Goal: Information Seeking & Learning: Learn about a topic

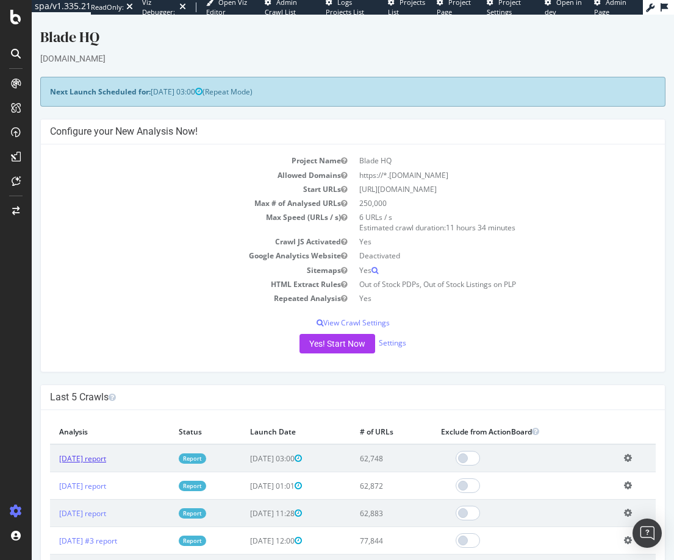
click at [106, 455] on link "2025 Jul. 27th report" at bounding box center [82, 459] width 47 height 10
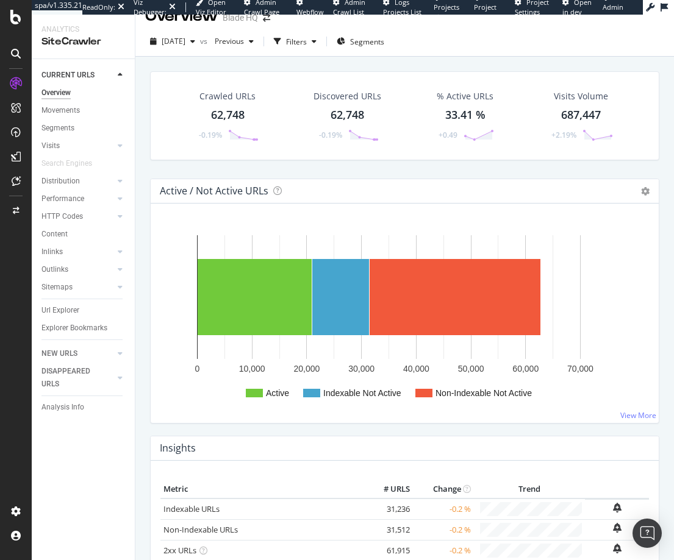
scroll to position [19, 0]
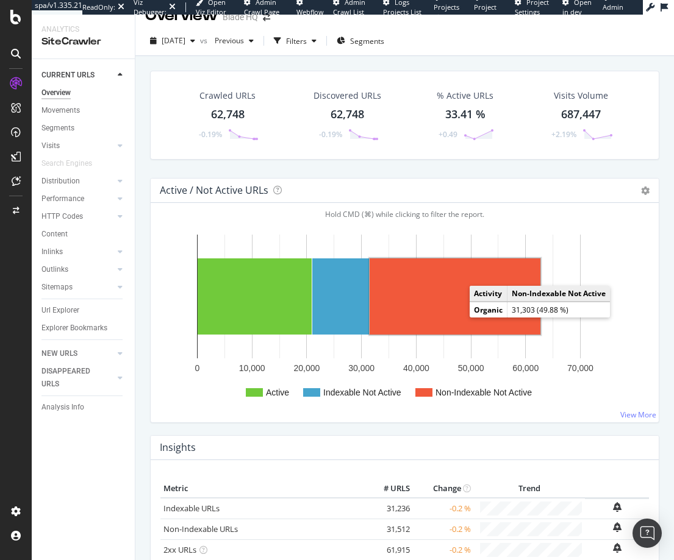
click at [443, 313] on rect "A chart." at bounding box center [455, 297] width 171 height 76
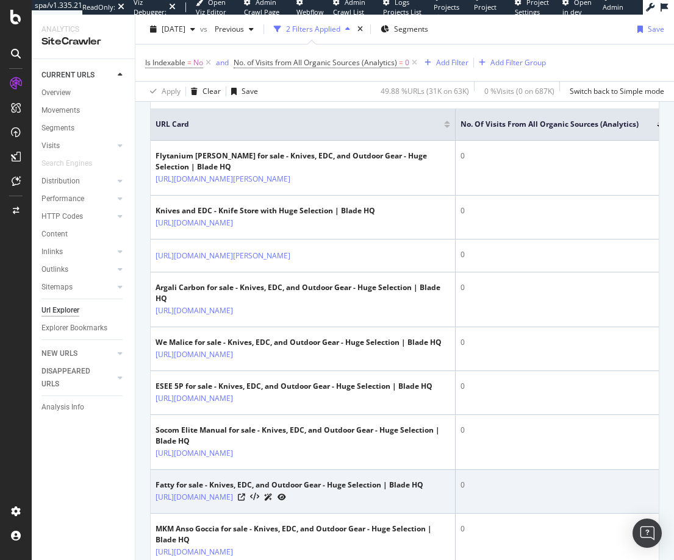
scroll to position [290, 0]
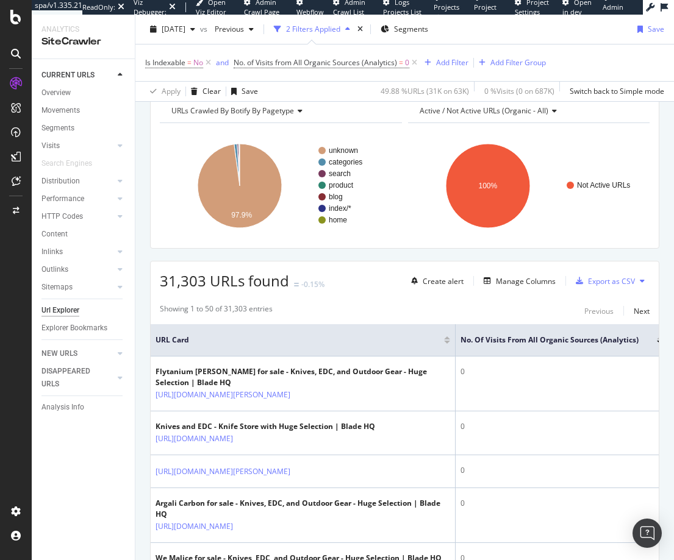
scroll to position [0, 0]
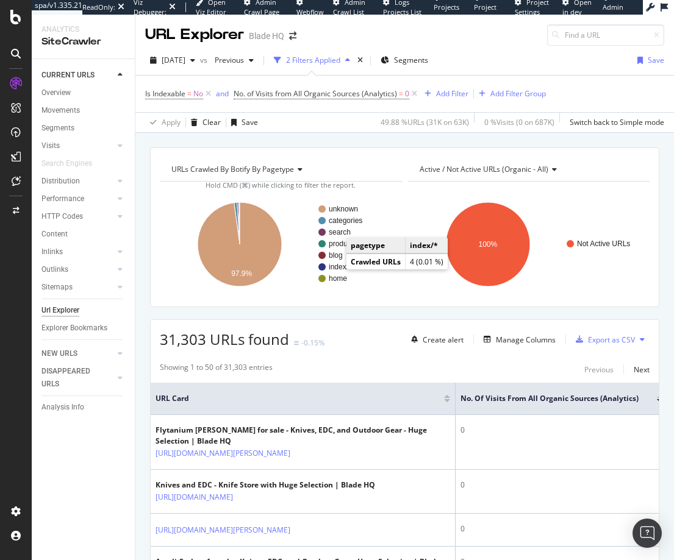
click at [334, 268] on text "index/*" at bounding box center [340, 267] width 23 height 9
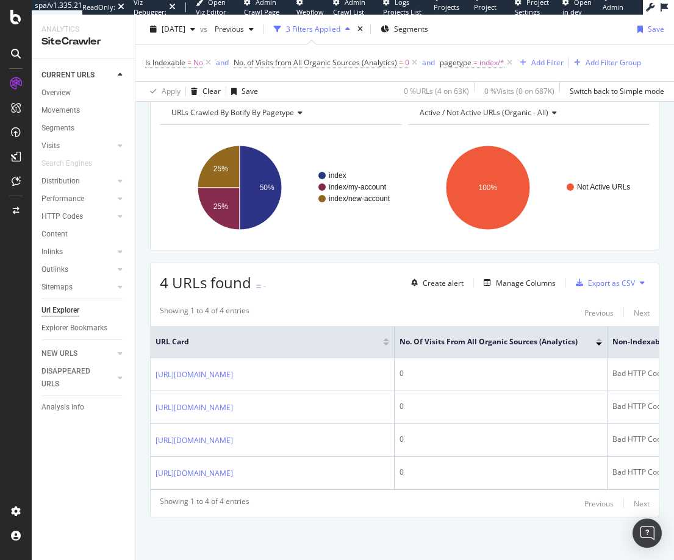
scroll to position [117, 0]
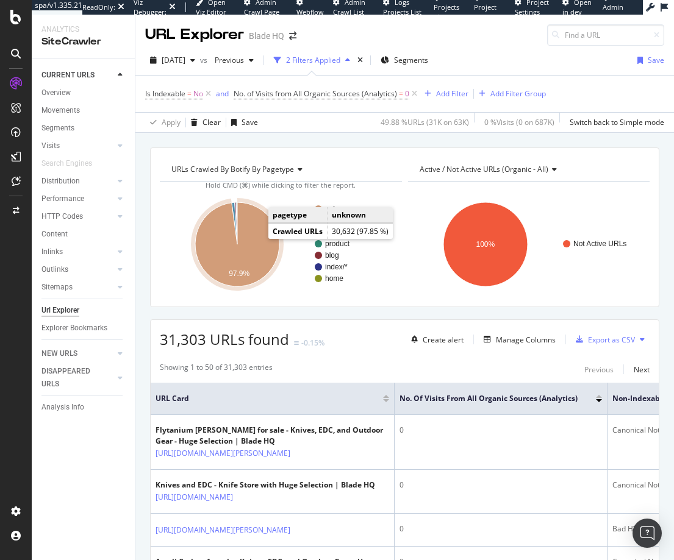
click at [248, 258] on icon "A chart." at bounding box center [237, 244] width 84 height 84
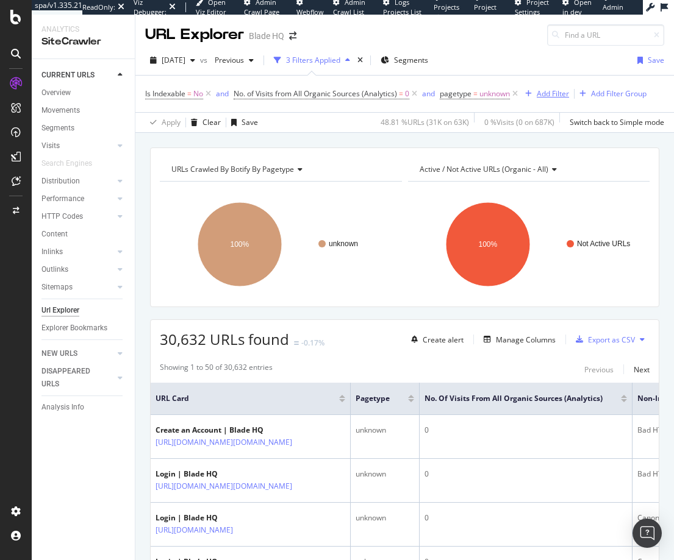
click at [541, 93] on div "Add Filter" at bounding box center [553, 93] width 32 height 10
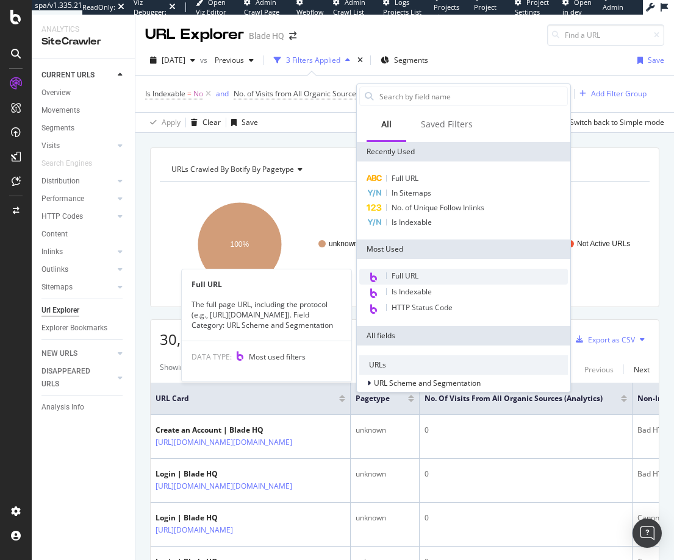
click at [405, 275] on span "Full URL" at bounding box center [404, 276] width 27 height 10
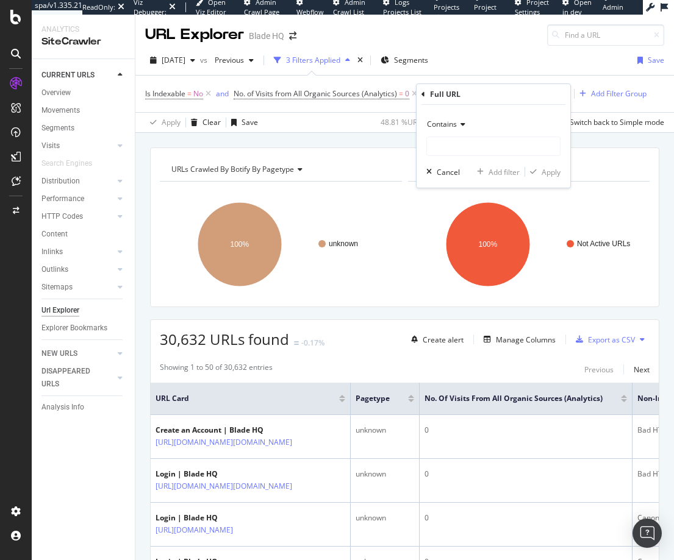
click at [457, 127] on icon at bounding box center [461, 124] width 9 height 7
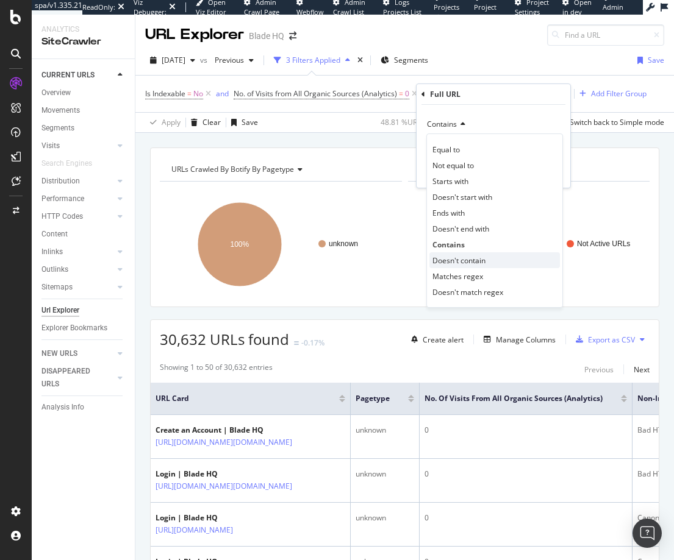
click at [454, 261] on span "Doesn't contain" at bounding box center [458, 261] width 53 height 10
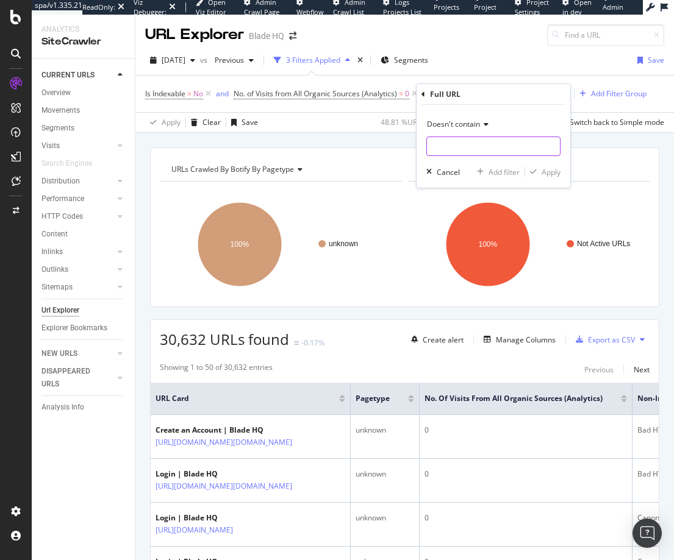
click at [452, 147] on input "text" at bounding box center [493, 147] width 133 height 20
type input "login"
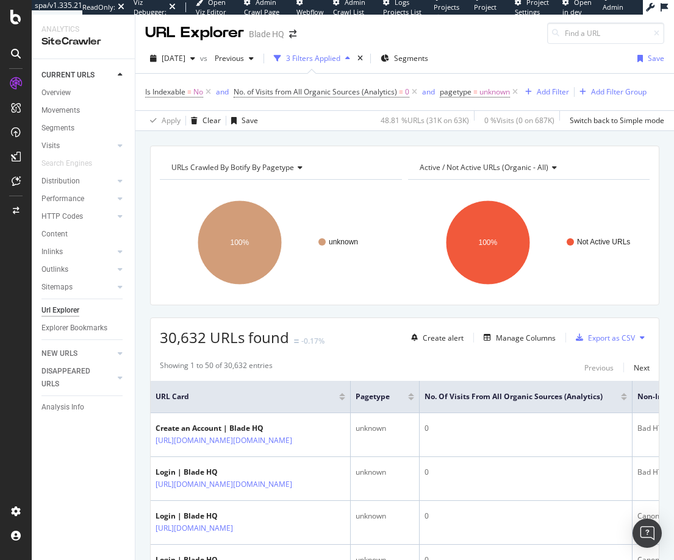
scroll to position [2, 0]
click at [548, 94] on div "Add Filter" at bounding box center [553, 91] width 32 height 10
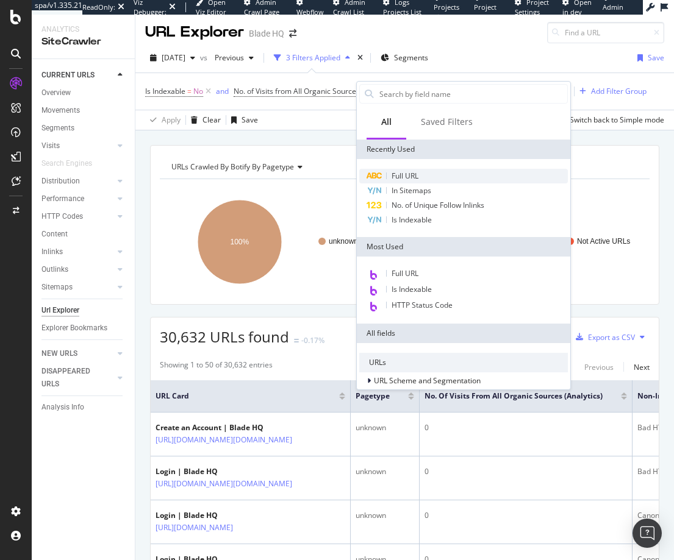
click at [426, 176] on div "Full URL" at bounding box center [463, 176] width 209 height 15
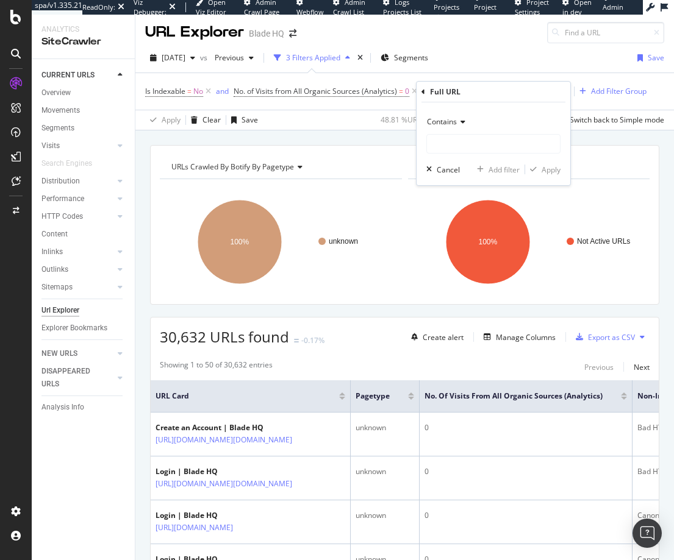
click at [442, 123] on span "Contains" at bounding box center [442, 121] width 30 height 10
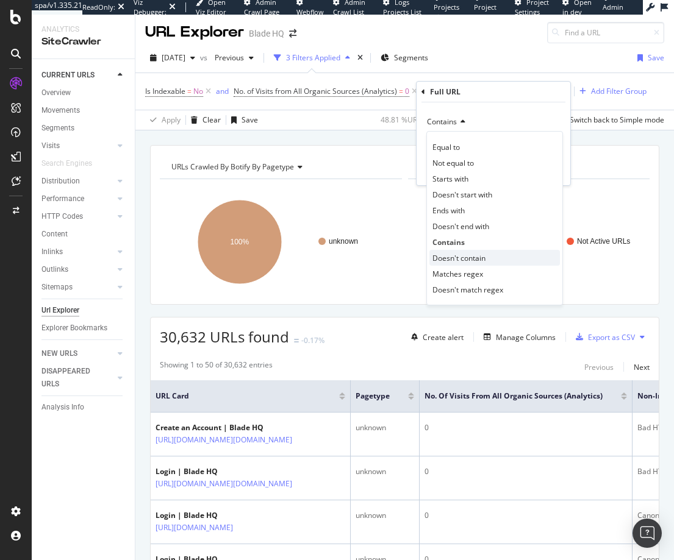
click at [462, 256] on span "Doesn't contain" at bounding box center [458, 258] width 53 height 10
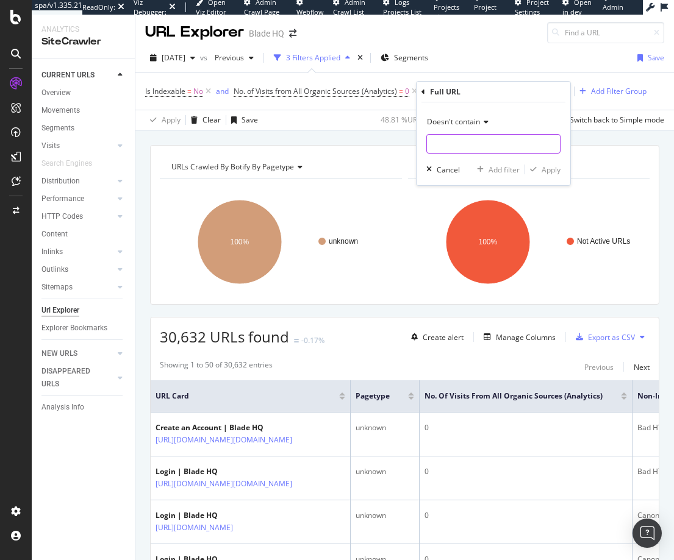
click at [479, 145] on input "text" at bounding box center [493, 144] width 133 height 20
type input "login"
click at [560, 171] on div "Apply" at bounding box center [551, 170] width 19 height 10
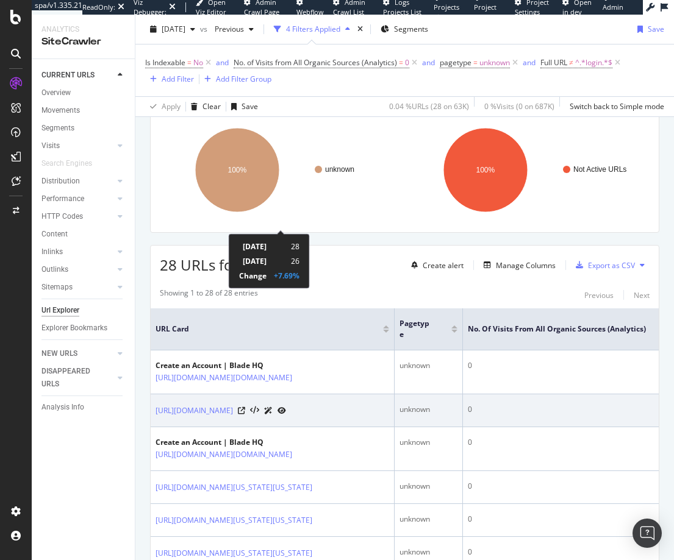
scroll to position [332, 0]
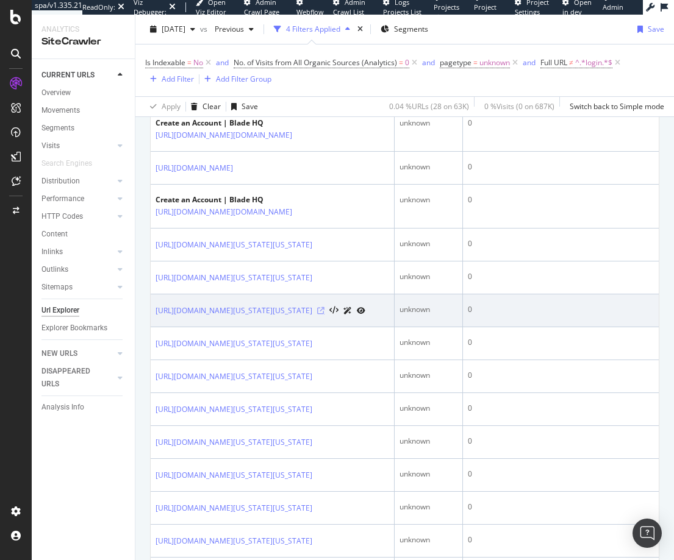
click at [324, 315] on icon at bounding box center [320, 310] width 7 height 7
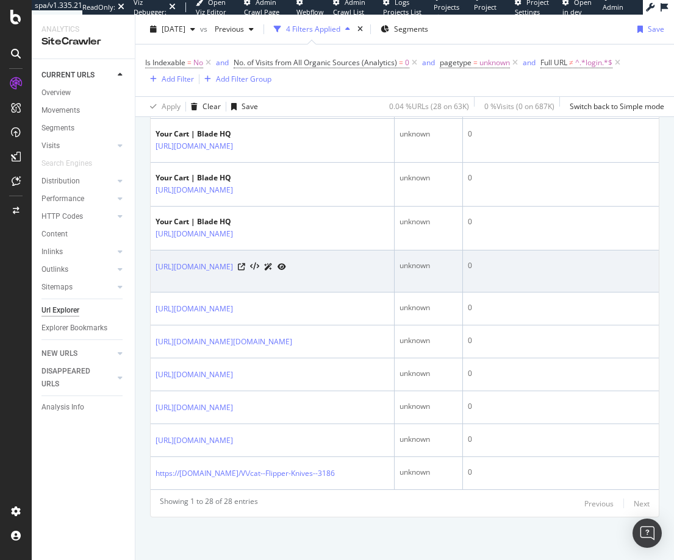
scroll to position [1228, 0]
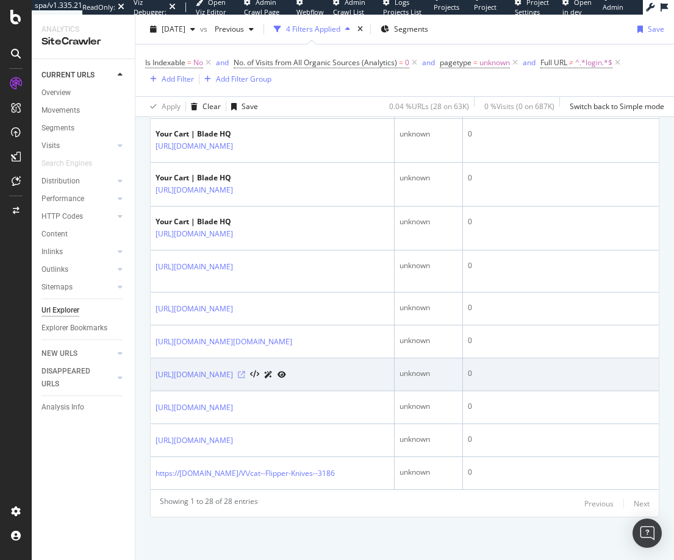
click at [245, 371] on icon at bounding box center [241, 374] width 7 height 7
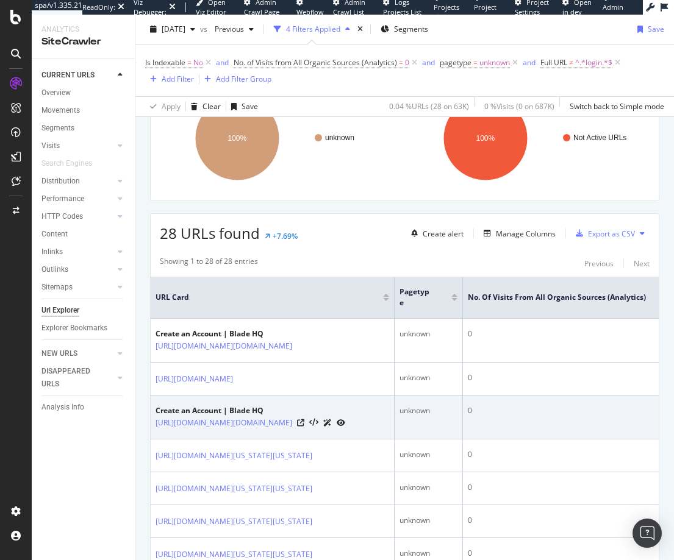
scroll to position [152, 0]
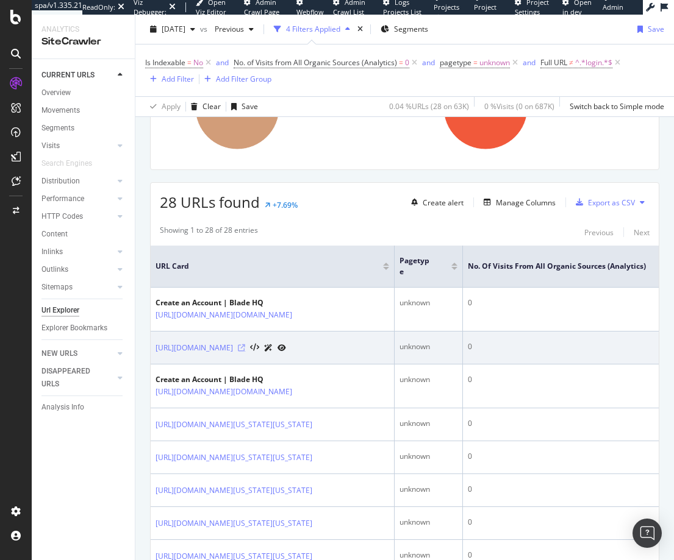
click at [245, 352] on icon at bounding box center [241, 348] width 7 height 7
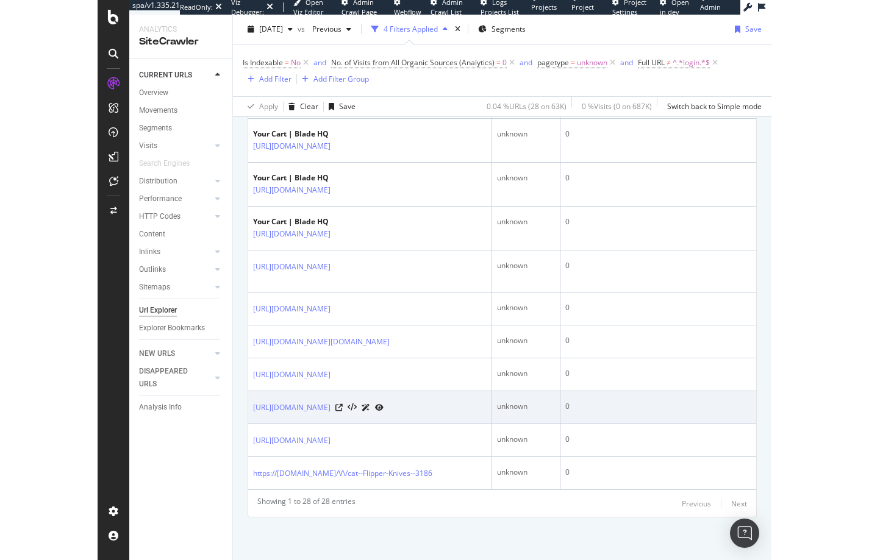
scroll to position [1225, 0]
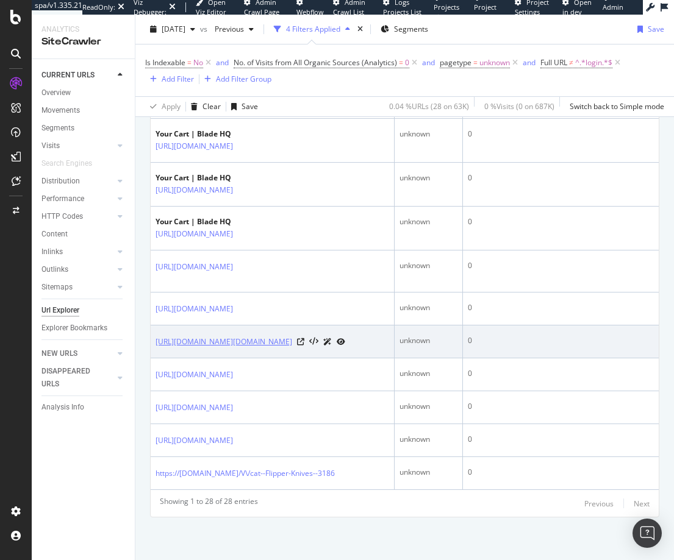
click at [254, 336] on link "https://www.bladehq.com/www.continuemission.org" at bounding box center [223, 342] width 137 height 12
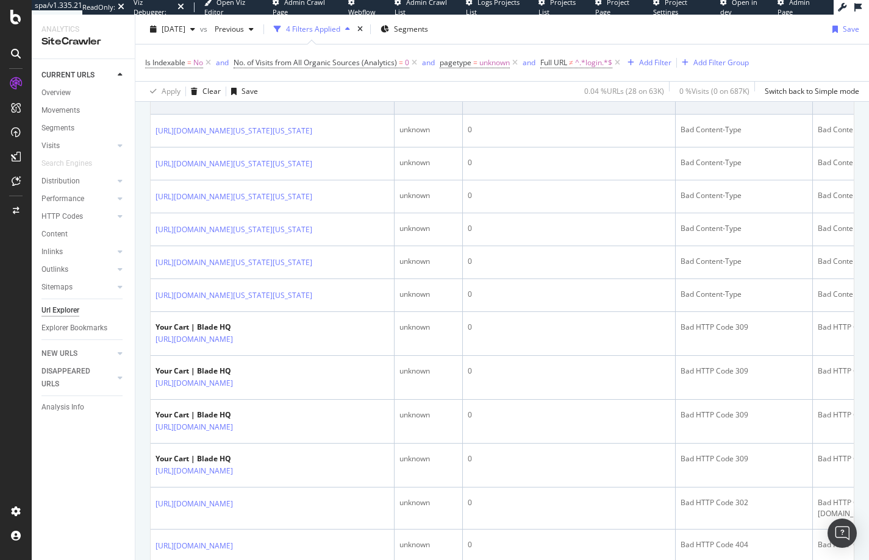
scroll to position [0, 0]
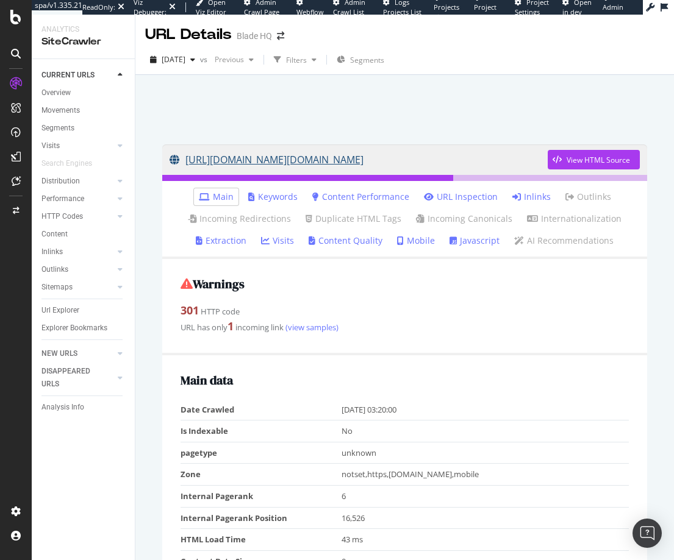
click at [274, 157] on link "https://www.bladehq.com/www.continuemission.org" at bounding box center [359, 160] width 378 height 30
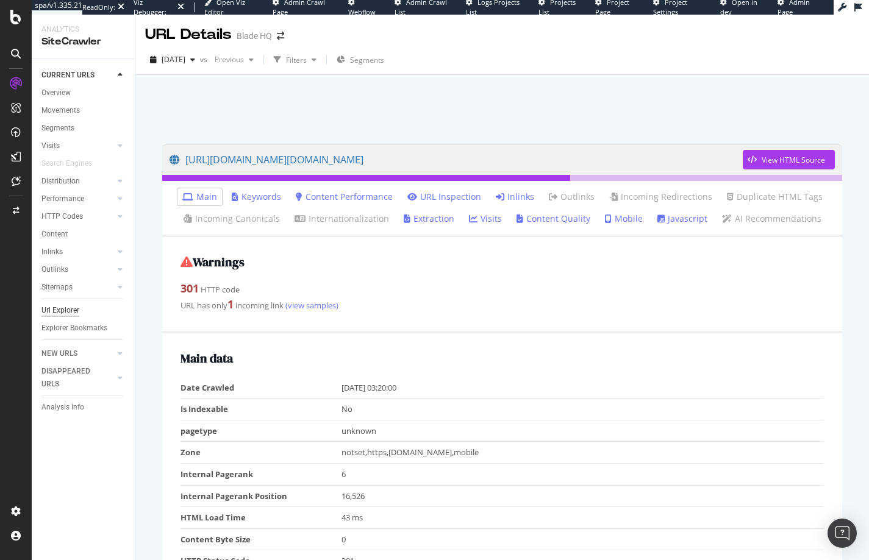
click at [63, 311] on div "Url Explorer" at bounding box center [60, 310] width 38 height 13
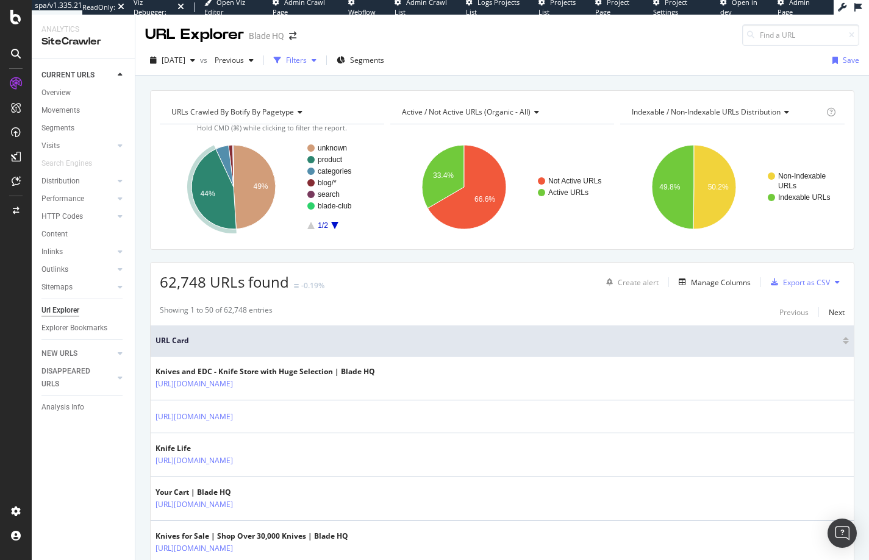
click at [307, 60] on div "Filters" at bounding box center [296, 60] width 21 height 10
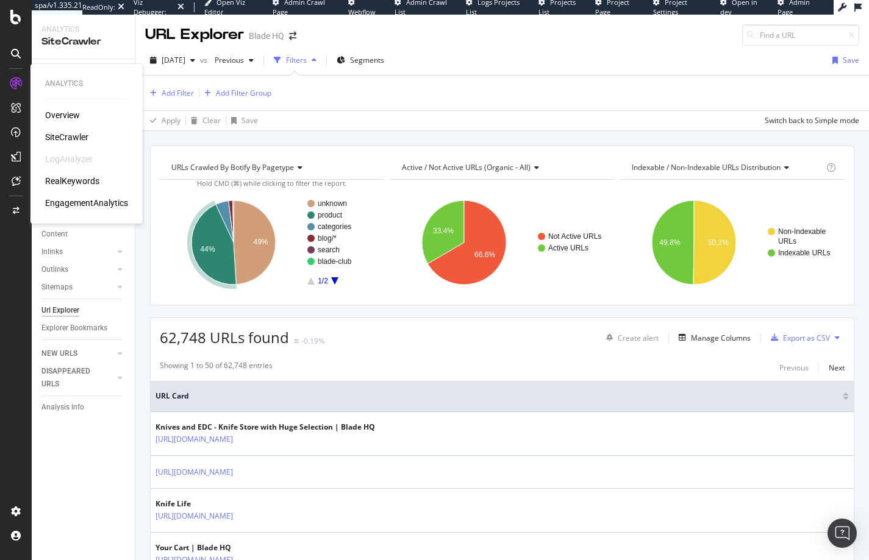
click at [63, 181] on div "RealKeywords" at bounding box center [72, 181] width 54 height 12
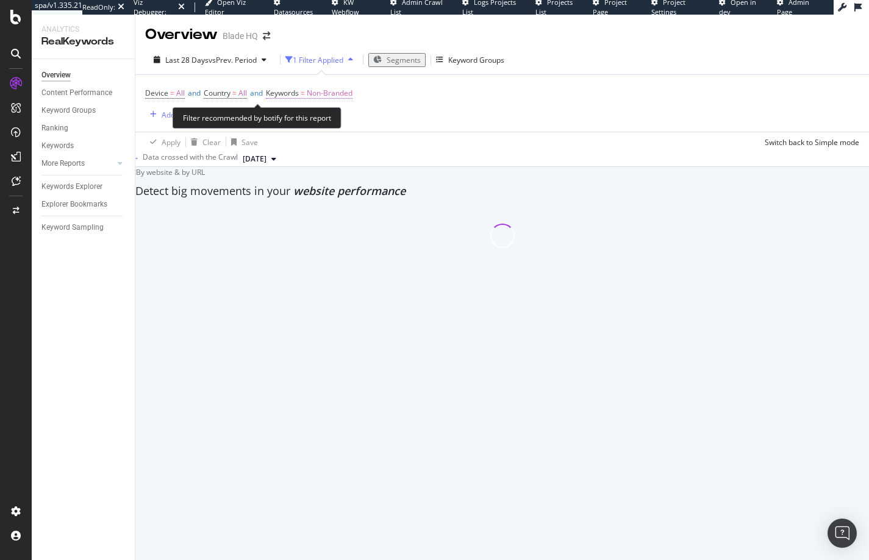
click at [349, 93] on span "Non-Branded" at bounding box center [330, 93] width 46 height 17
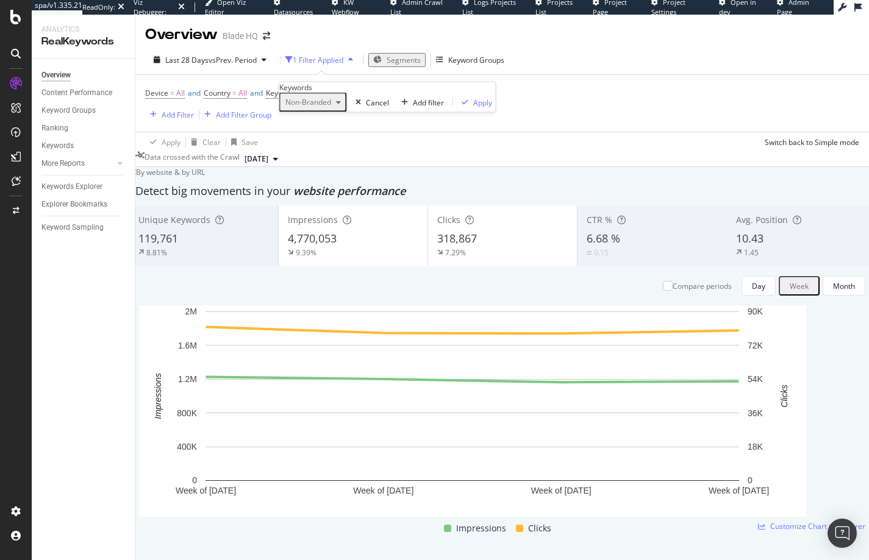
click at [334, 110] on div "Non-Branded" at bounding box center [313, 103] width 65 height 16
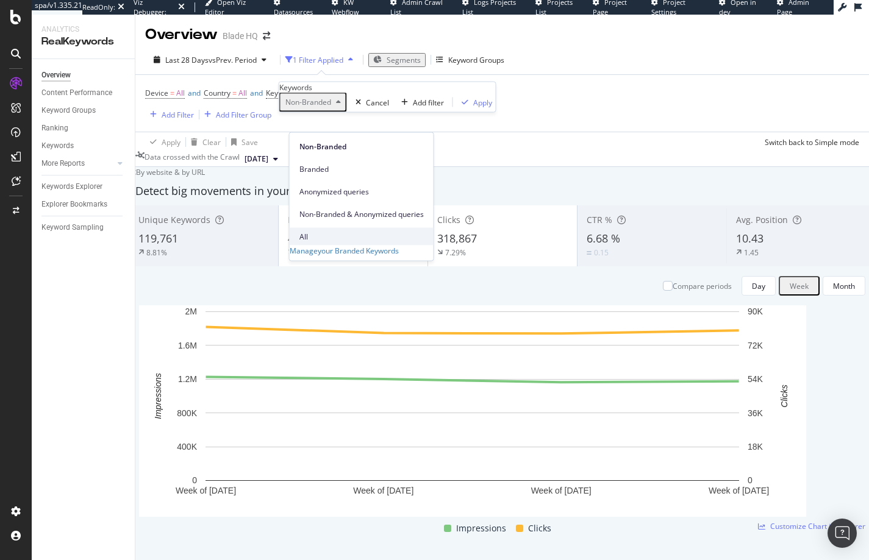
click at [312, 231] on span "All" at bounding box center [361, 236] width 124 height 11
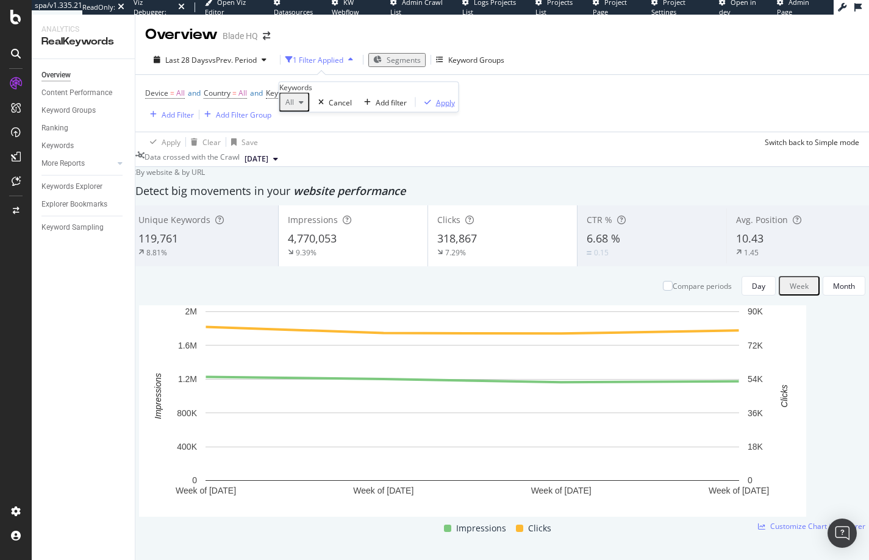
click at [436, 107] on div "Apply" at bounding box center [445, 102] width 19 height 10
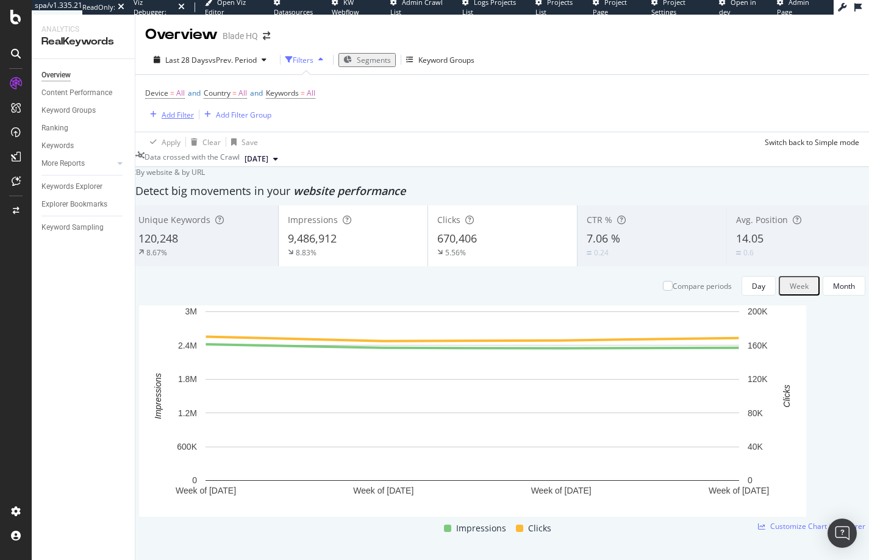
click at [182, 112] on div "Add Filter" at bounding box center [178, 115] width 32 height 10
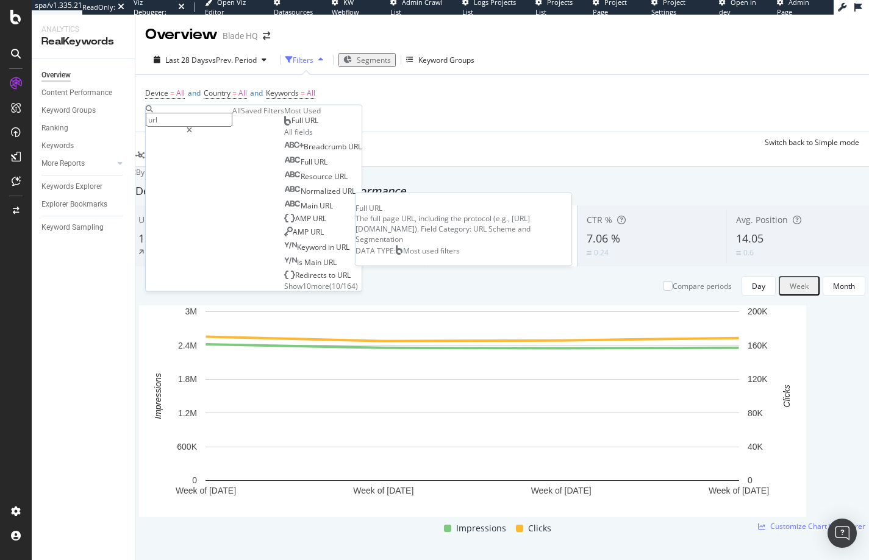
type input "url"
click at [291, 126] on span "Full URL" at bounding box center [304, 120] width 27 height 10
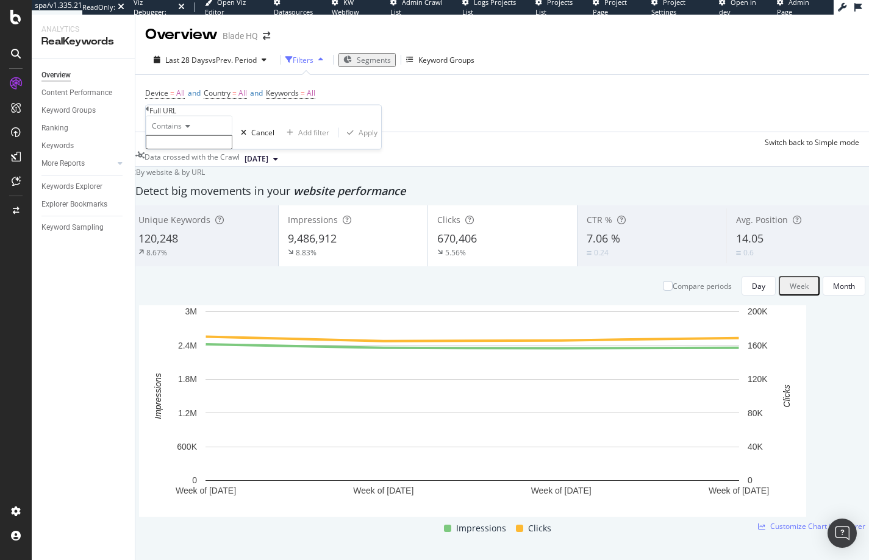
click at [187, 149] on input "text" at bounding box center [189, 142] width 87 height 14
type input "a"
type input "page"
click at [359, 141] on div "Apply" at bounding box center [368, 136] width 19 height 10
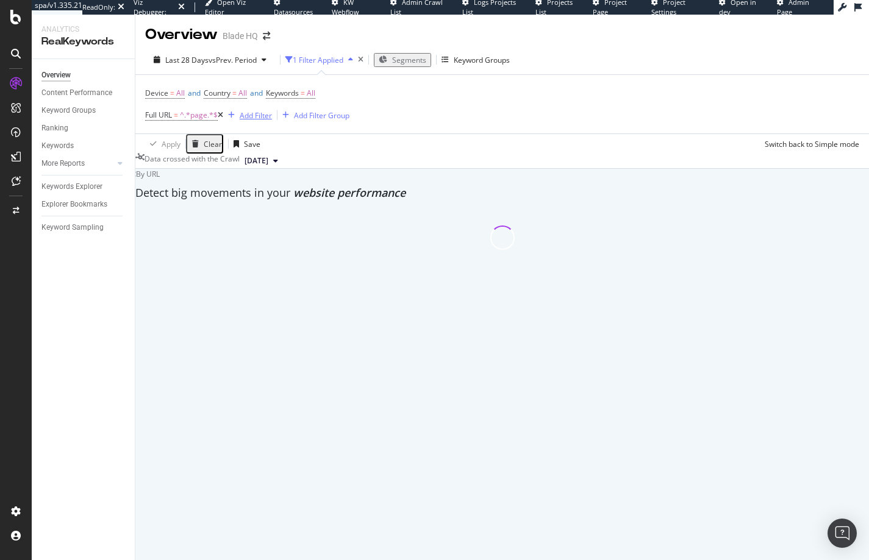
click at [254, 115] on div "Add Filter" at bounding box center [256, 115] width 32 height 10
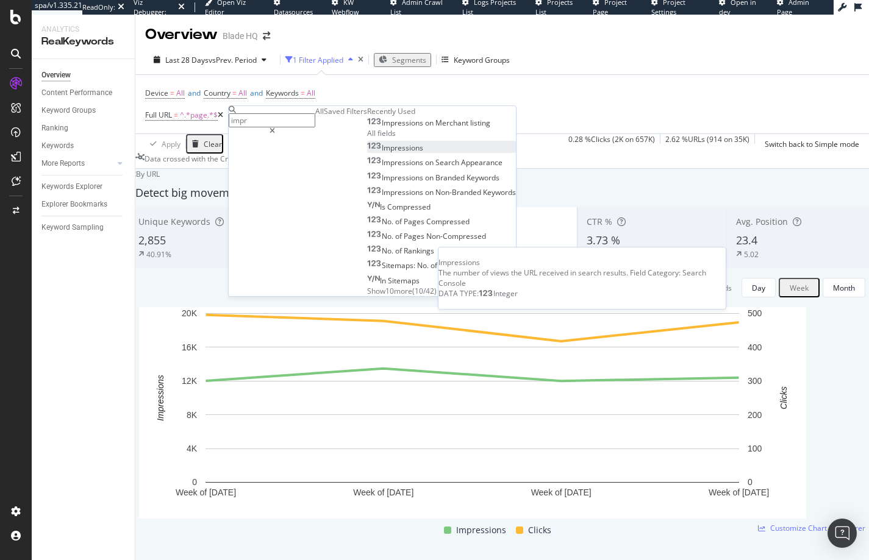
type input "impr"
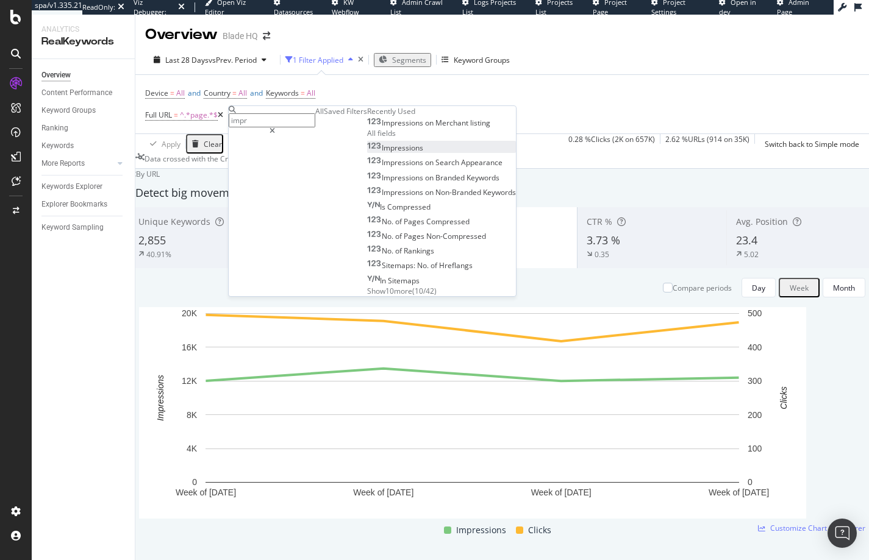
click at [382, 153] on span "Impressions" at bounding box center [402, 148] width 41 height 10
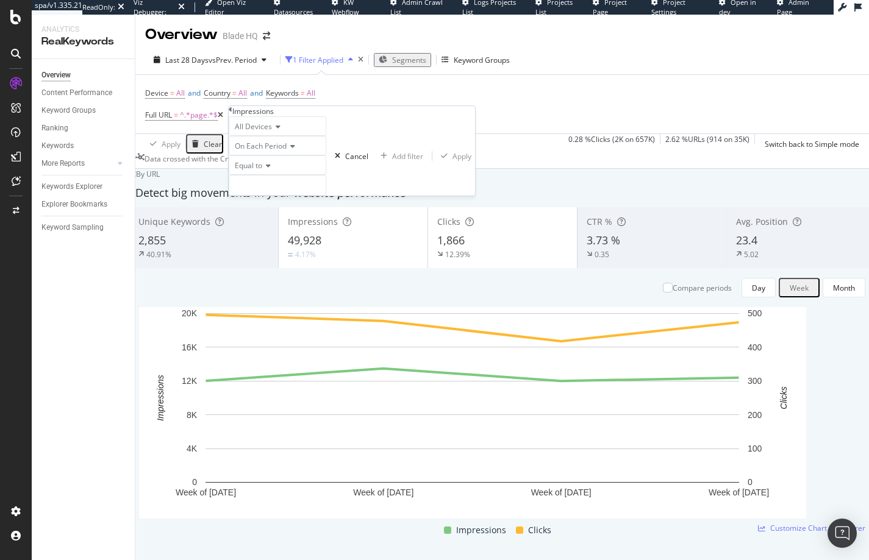
click at [267, 170] on icon at bounding box center [266, 165] width 9 height 7
click at [263, 251] on span "Greater than or equal to" at bounding box center [273, 246] width 82 height 10
click at [279, 196] on input "number" at bounding box center [283, 185] width 109 height 21
type input "1"
click at [463, 162] on div "Apply" at bounding box center [472, 156] width 19 height 10
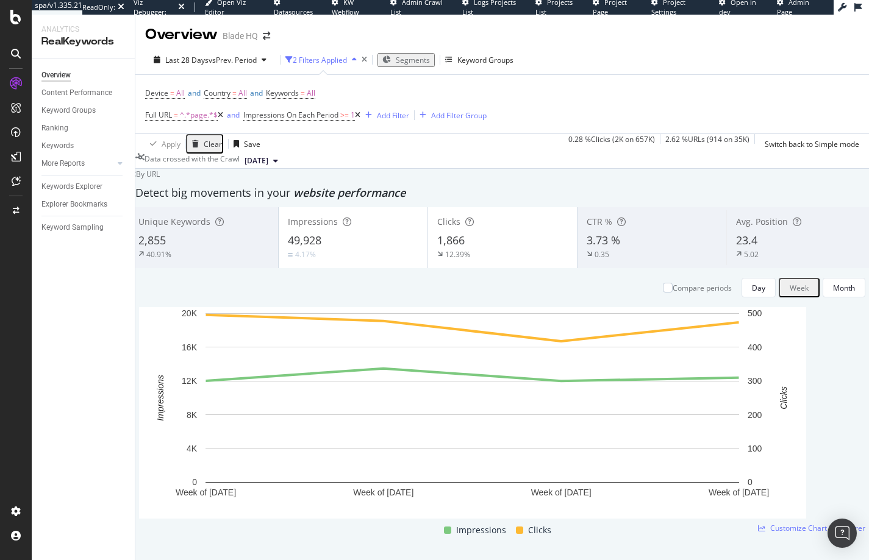
scroll to position [643, 0]
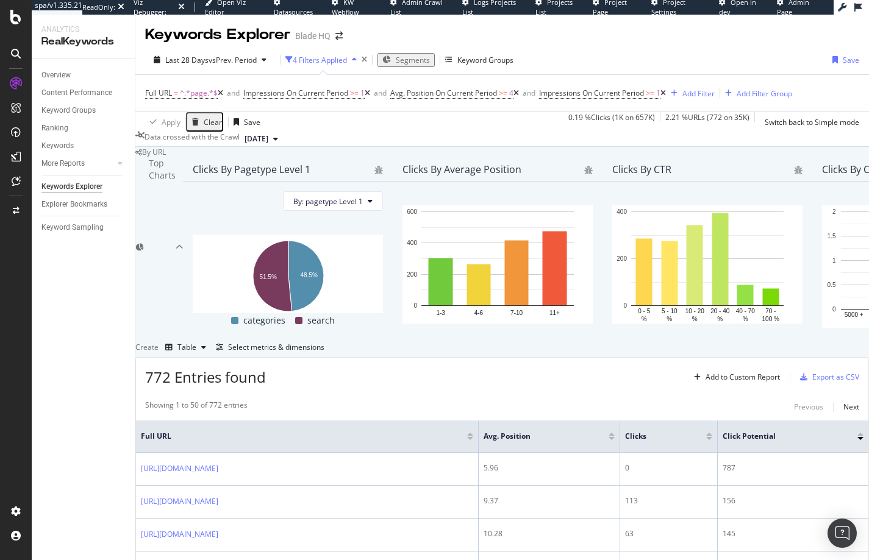
click at [519, 93] on icon at bounding box center [515, 93] width 5 height 7
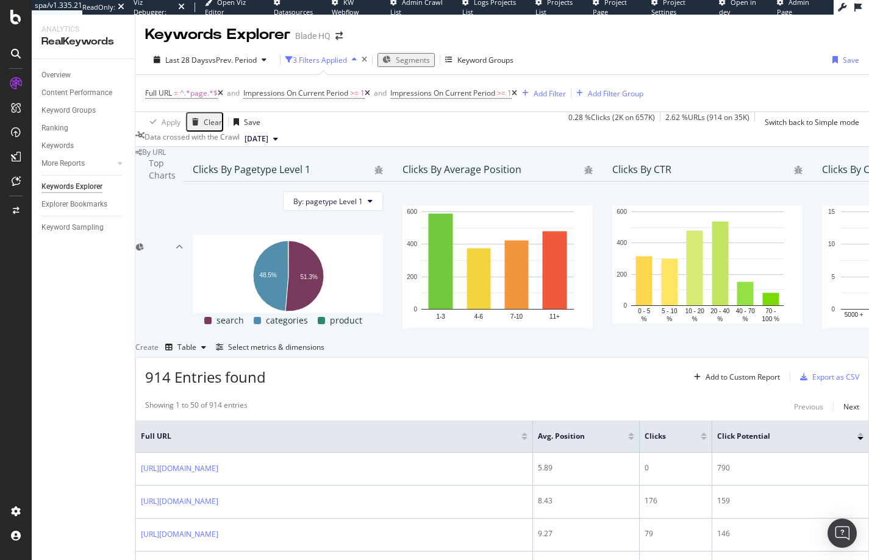
click at [517, 93] on icon at bounding box center [514, 93] width 5 height 7
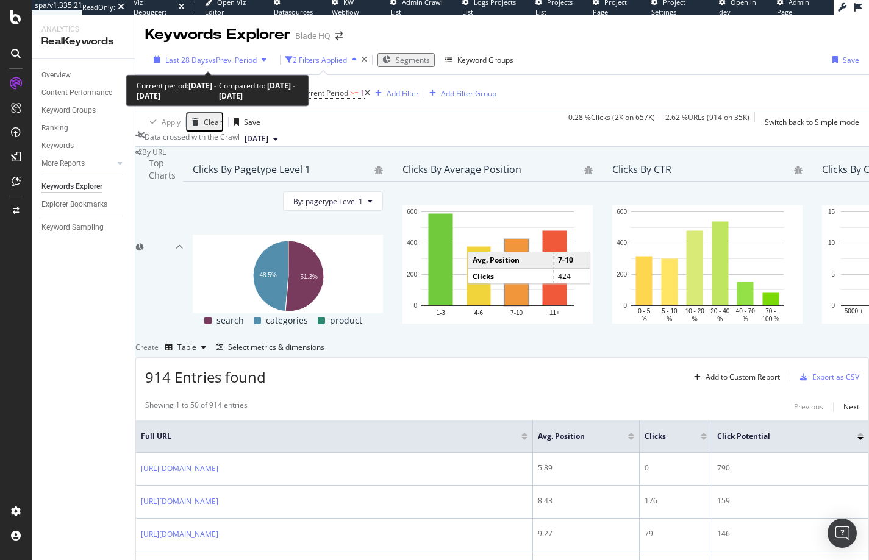
click at [209, 62] on span "vs Prev. Period" at bounding box center [233, 60] width 48 height 10
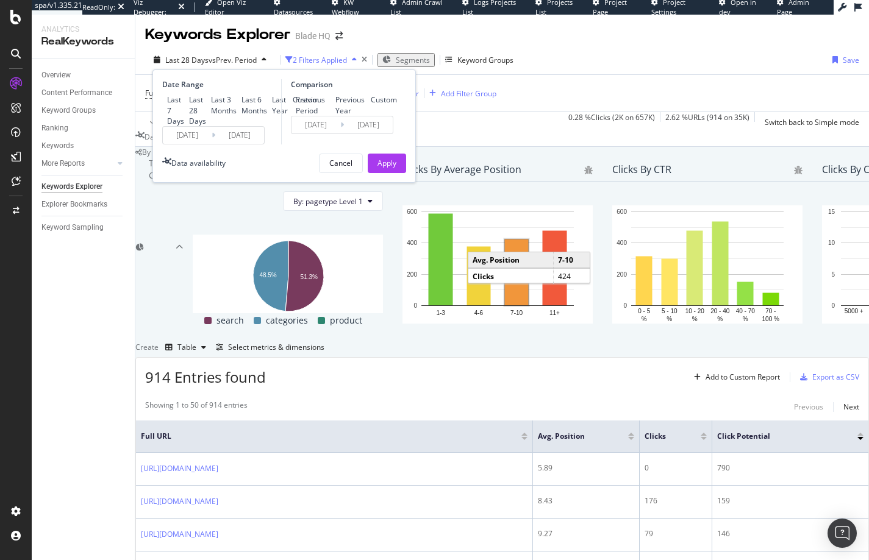
click at [237, 105] on div "Last 6 Months" at bounding box center [237, 105] width 0 height 0
type input "2025/02/11"
type input "2024/08/13"
type input "2025/02/10"
click at [388, 168] on div "Apply" at bounding box center [386, 163] width 19 height 10
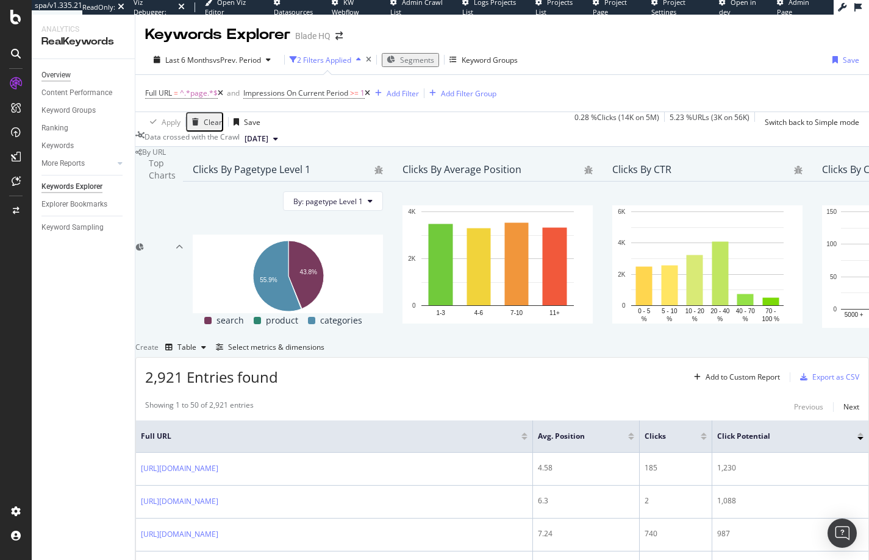
click at [46, 73] on div "Overview" at bounding box center [55, 75] width 29 height 13
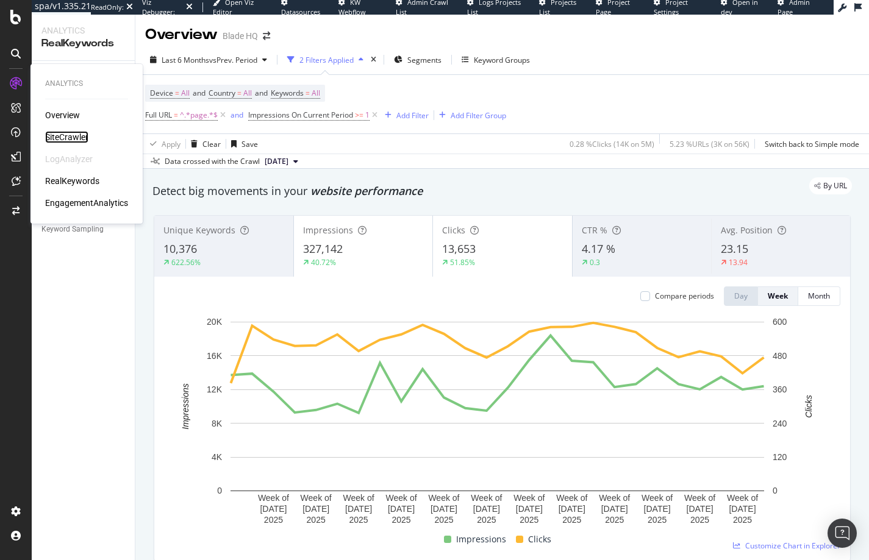
click at [59, 137] on div "SiteCrawler" at bounding box center [66, 137] width 43 height 12
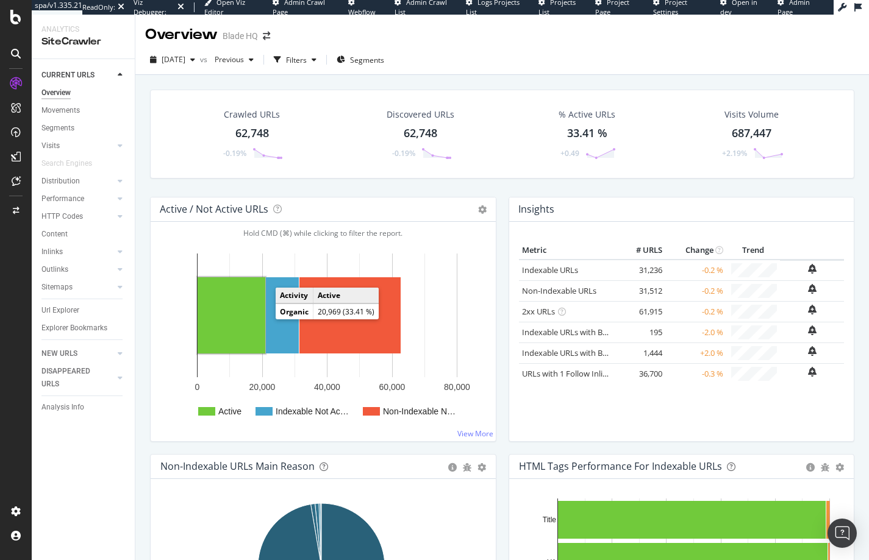
click at [241, 316] on rect "A chart." at bounding box center [232, 315] width 68 height 76
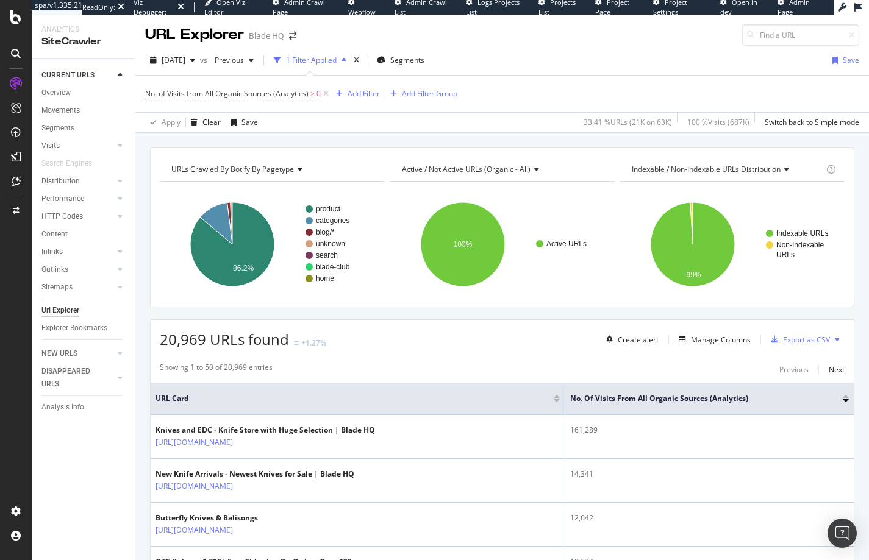
scroll to position [2, 0]
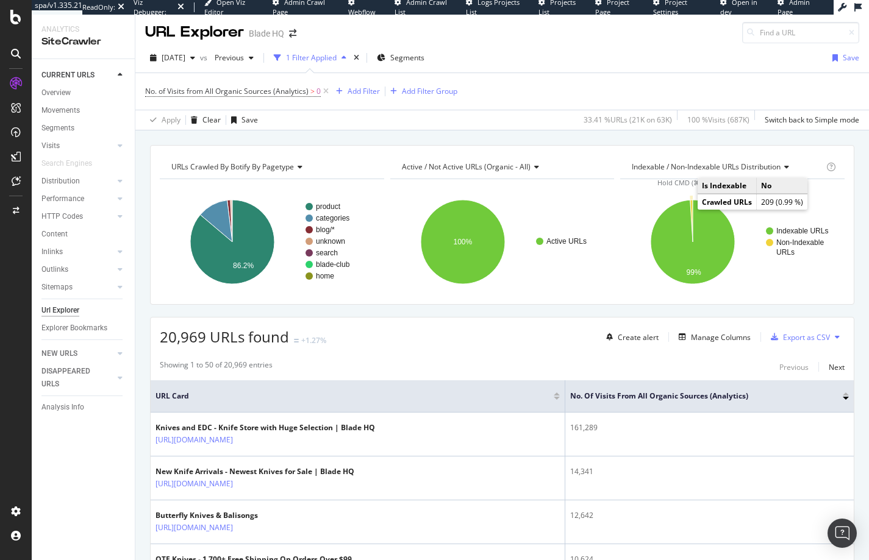
click at [690, 209] on icon "A chart." at bounding box center [691, 221] width 2 height 42
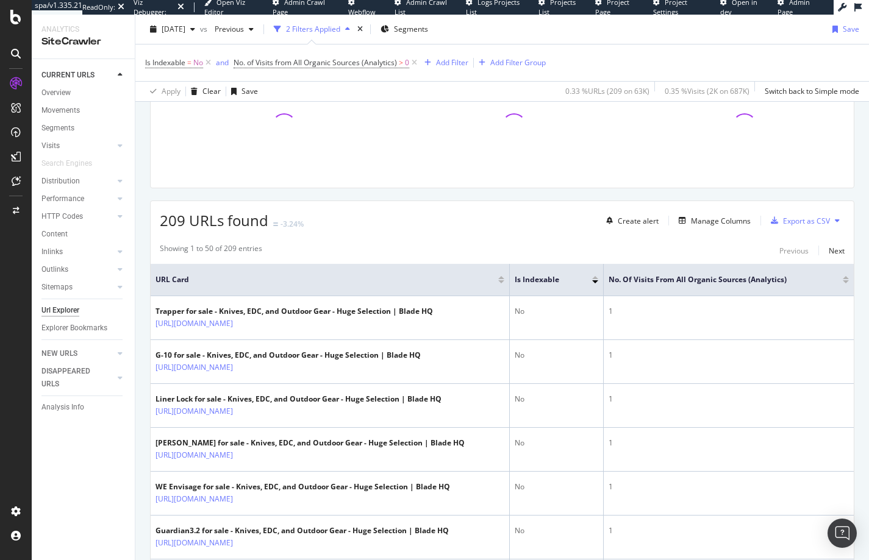
scroll to position [121, 0]
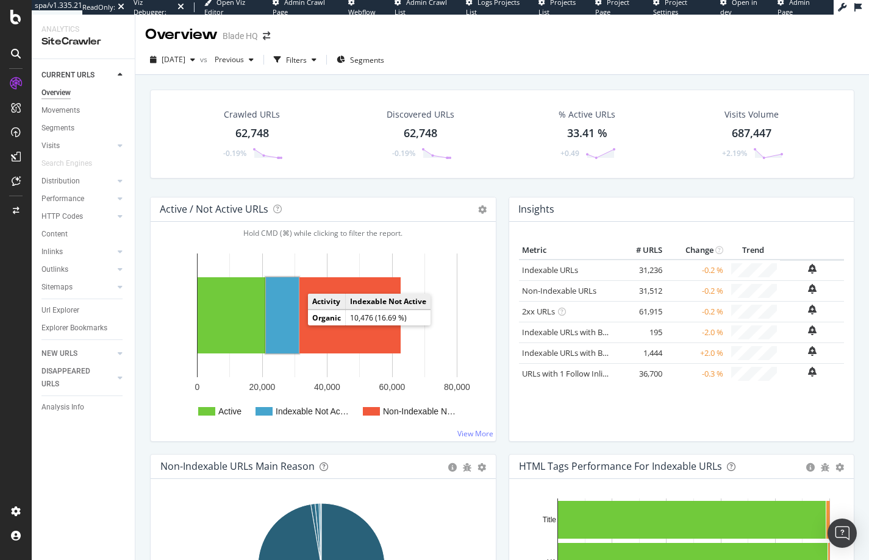
click at [287, 324] on rect "A chart." at bounding box center [282, 315] width 33 height 76
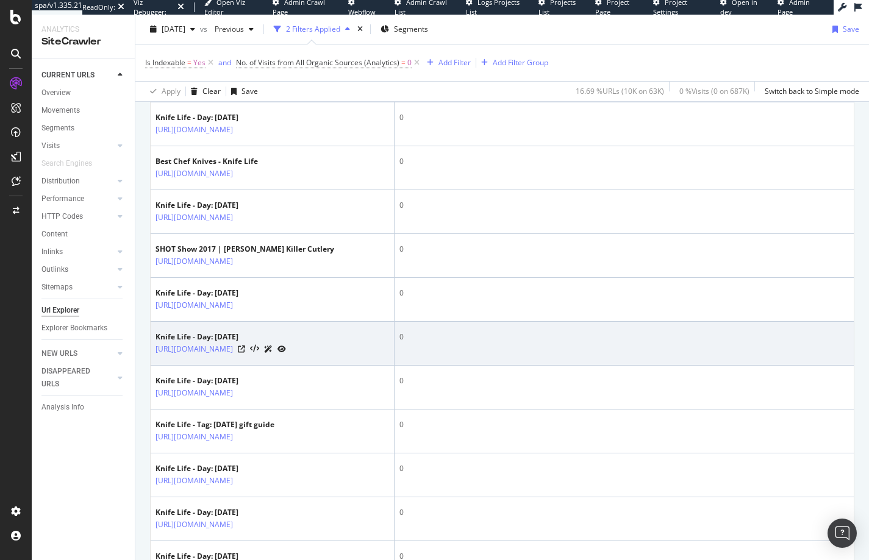
scroll to position [577, 0]
click at [233, 354] on link "https://www.bladehq.com/blog/2013/04/04" at bounding box center [193, 348] width 77 height 12
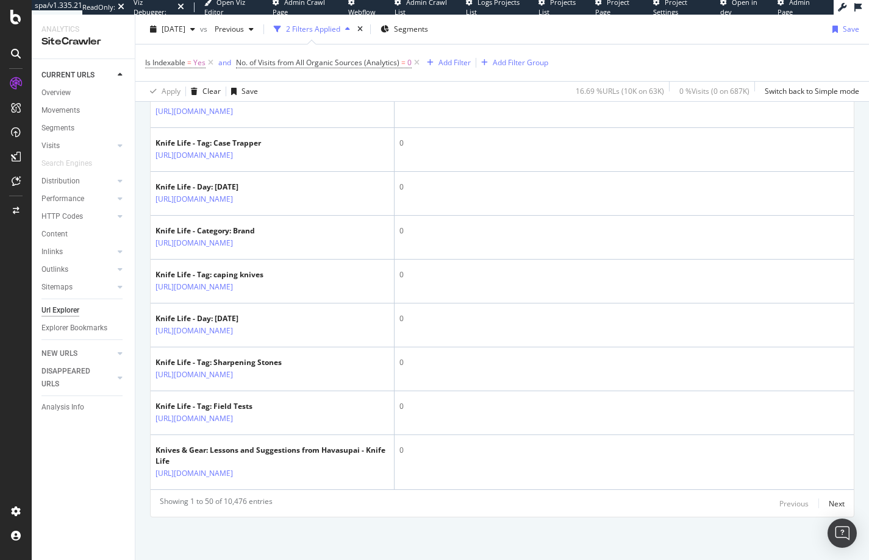
scroll to position [2352, 0]
click at [829, 502] on div "Next" at bounding box center [837, 504] width 16 height 10
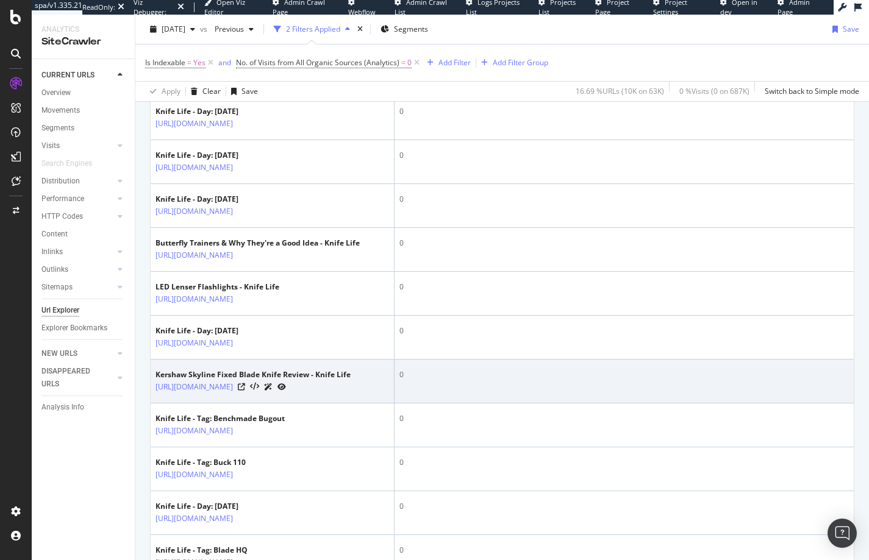
scroll to position [1767, 0]
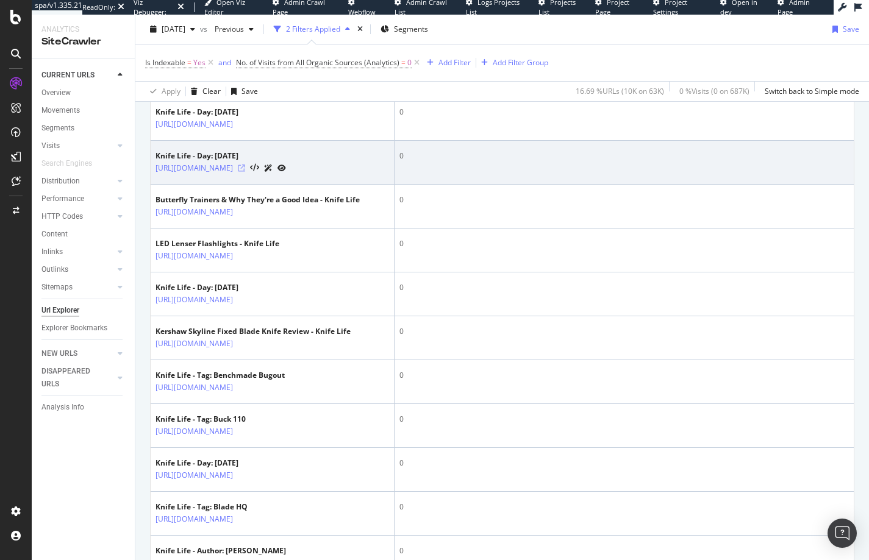
click at [245, 172] on icon at bounding box center [241, 168] width 7 height 7
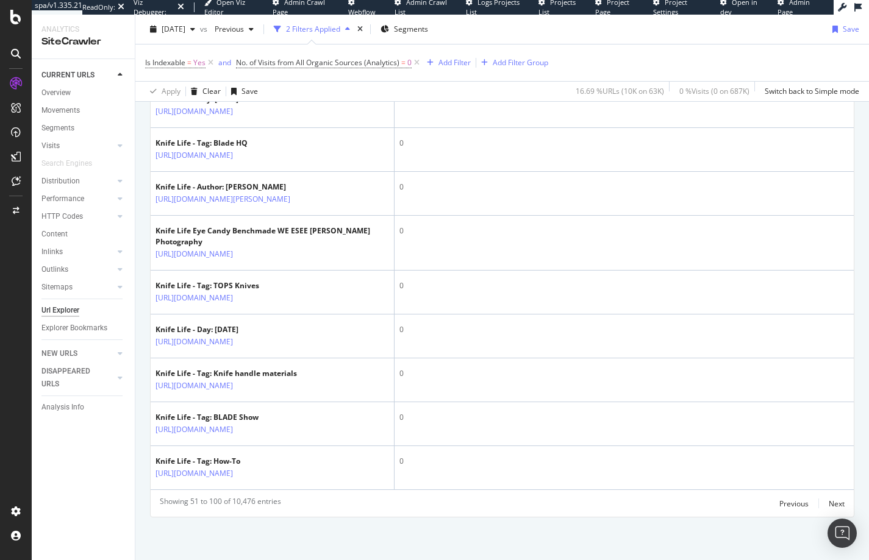
scroll to position [2257, 0]
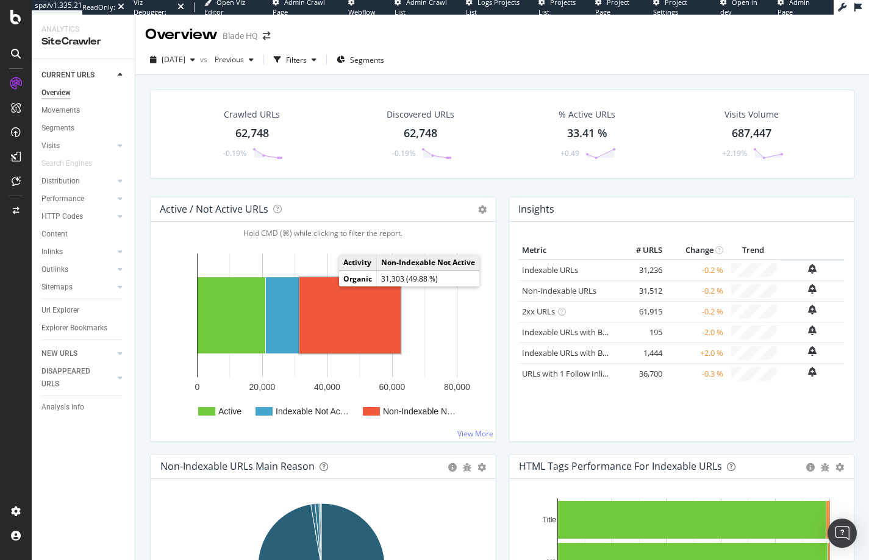
click at [338, 330] on rect "A chart." at bounding box center [349, 315] width 101 height 76
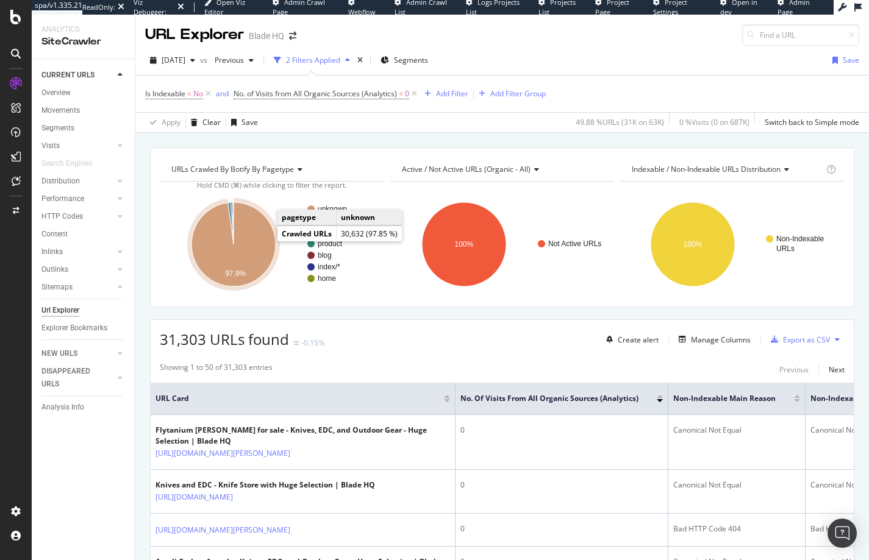
click at [262, 242] on icon "A chart." at bounding box center [233, 244] width 84 height 84
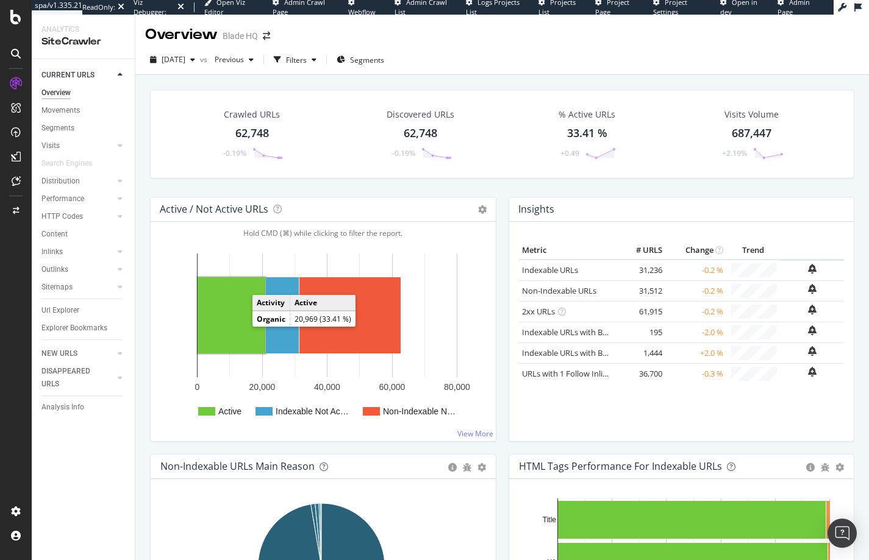
click at [224, 327] on rect "A chart." at bounding box center [232, 315] width 68 height 76
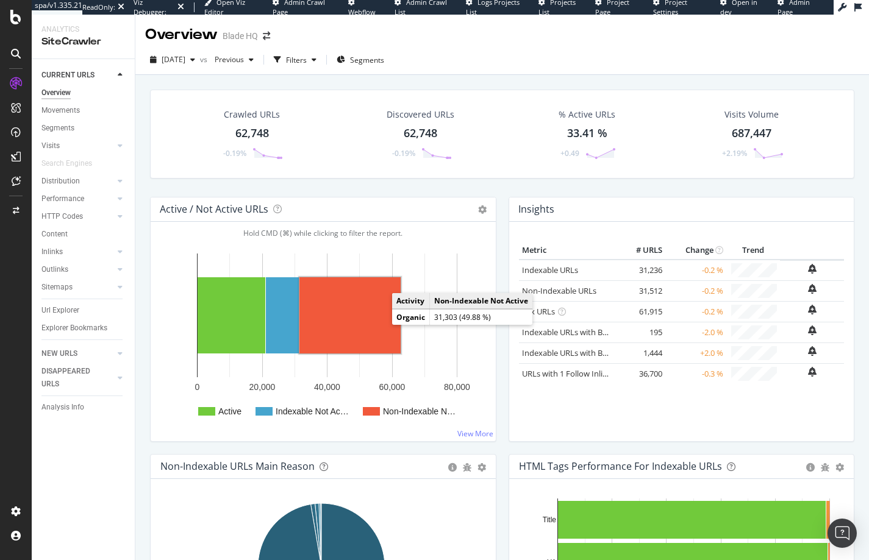
click at [368, 326] on rect "A chart." at bounding box center [349, 315] width 101 height 76
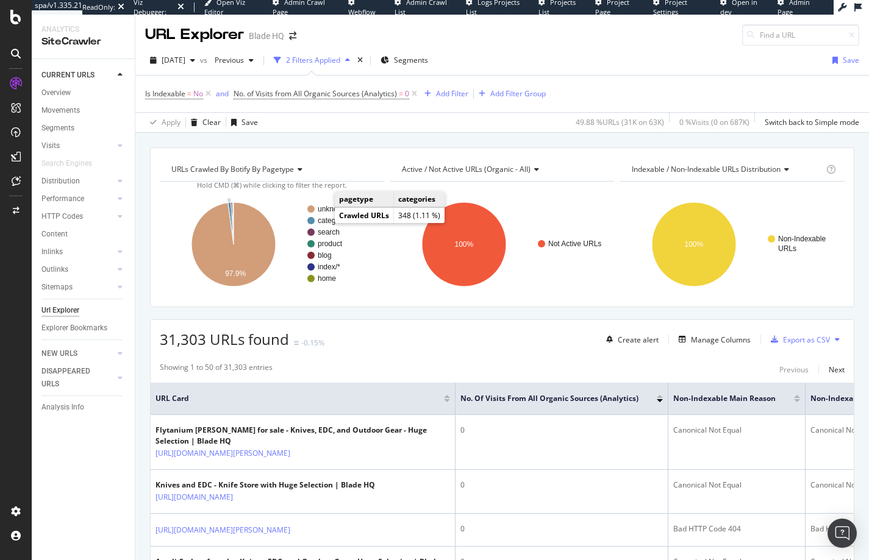
click at [324, 220] on text "categories" at bounding box center [335, 220] width 34 height 9
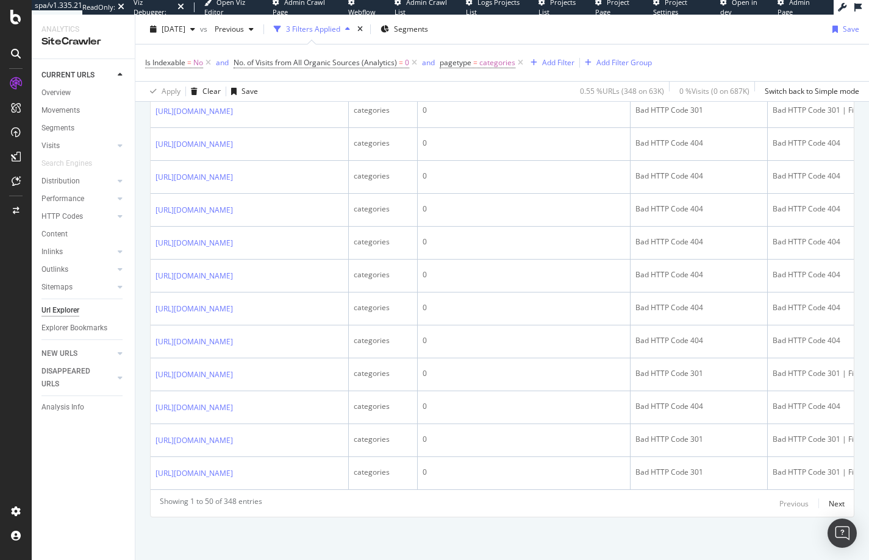
scroll to position [1767, 0]
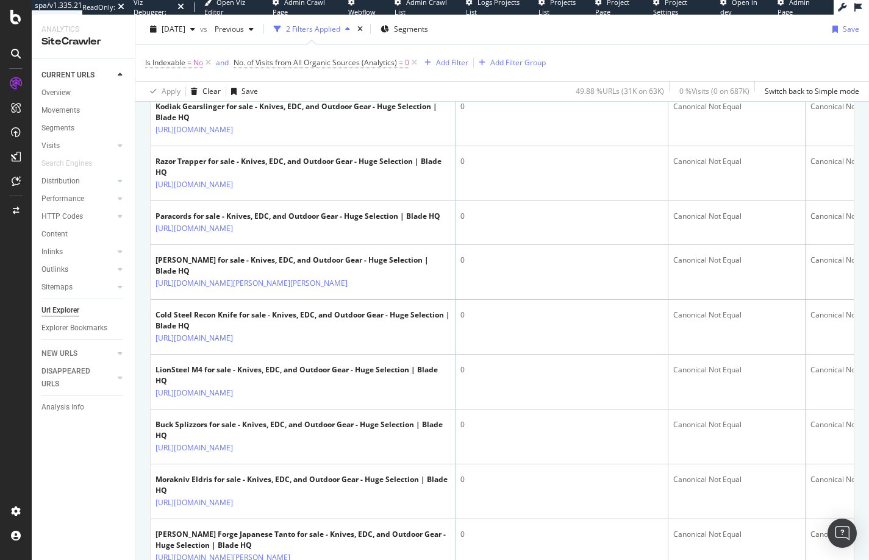
scroll to position [1737, 0]
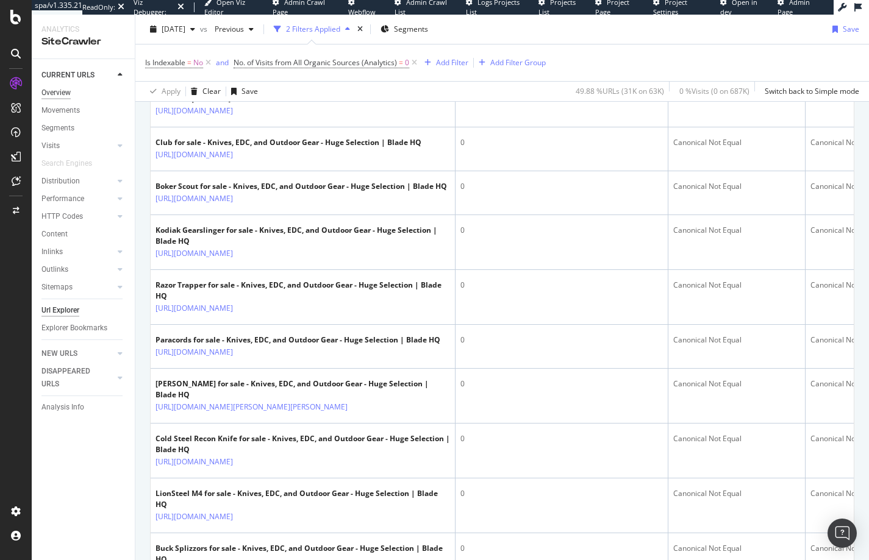
click at [56, 92] on div "Overview" at bounding box center [55, 93] width 29 height 13
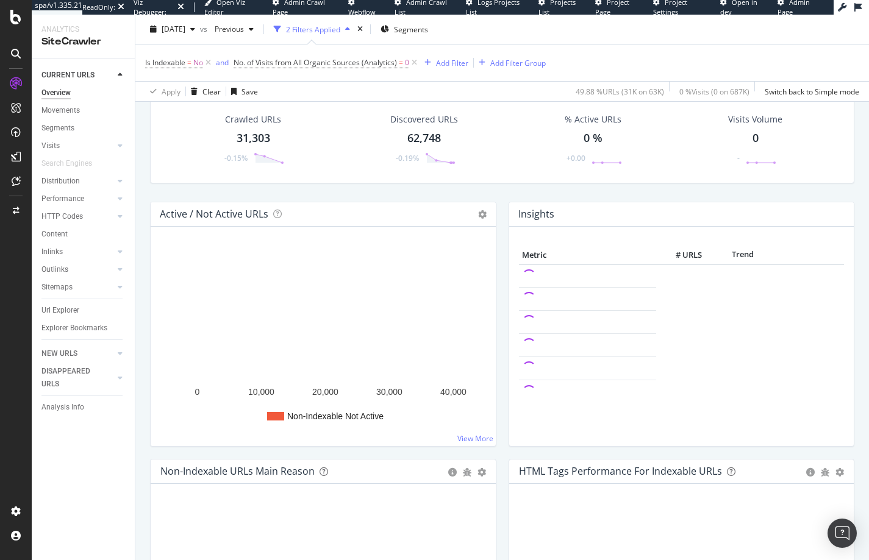
scroll to position [182, 0]
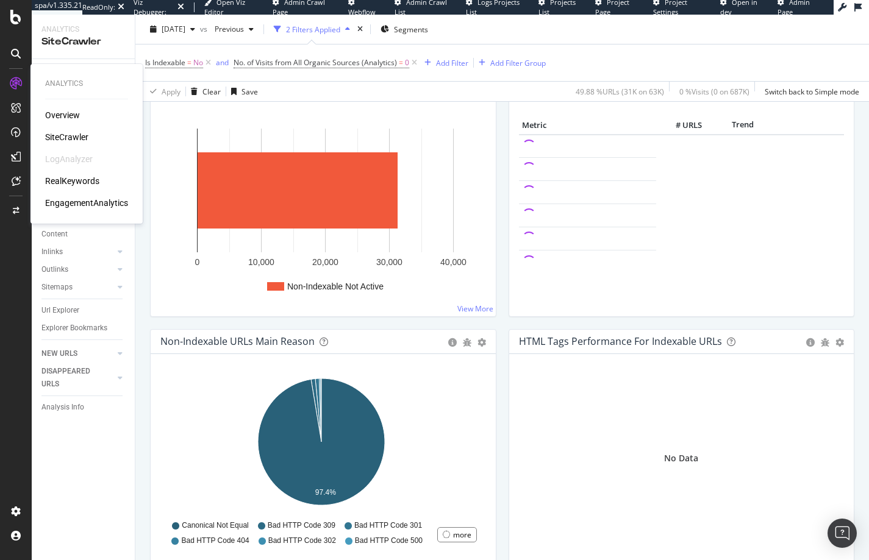
click at [79, 181] on div "RealKeywords" at bounding box center [72, 181] width 54 height 12
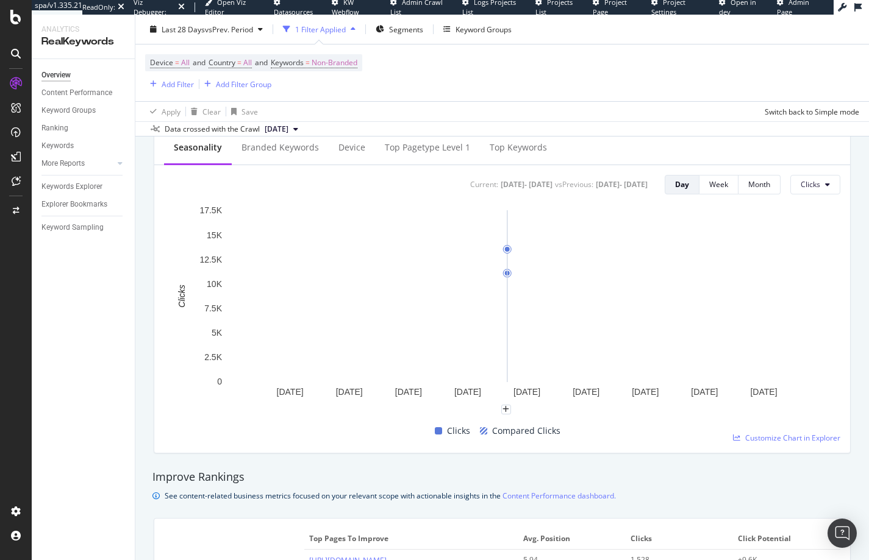
scroll to position [501, 0]
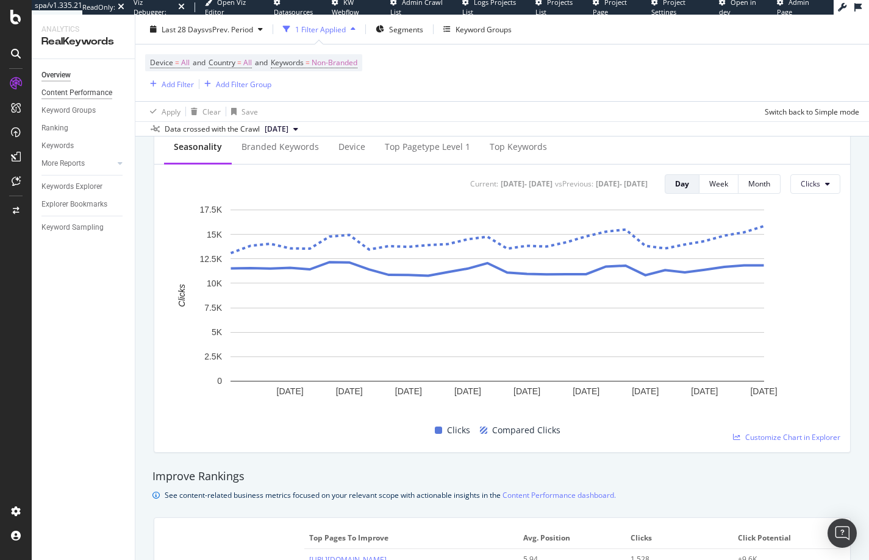
click at [70, 91] on div "Content Performance" at bounding box center [76, 93] width 71 height 13
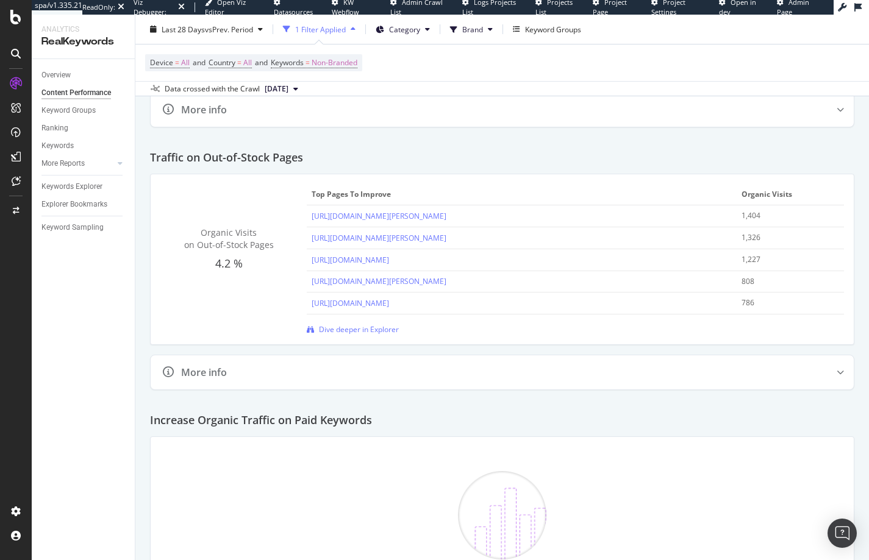
scroll to position [1824, 0]
click at [440, 221] on link "https://www.bladehq.com/item--Benchmade-940-Osborne-Black-Al-Black-M4--217140" at bounding box center [379, 216] width 135 height 10
